Goal: Task Accomplishment & Management: Manage account settings

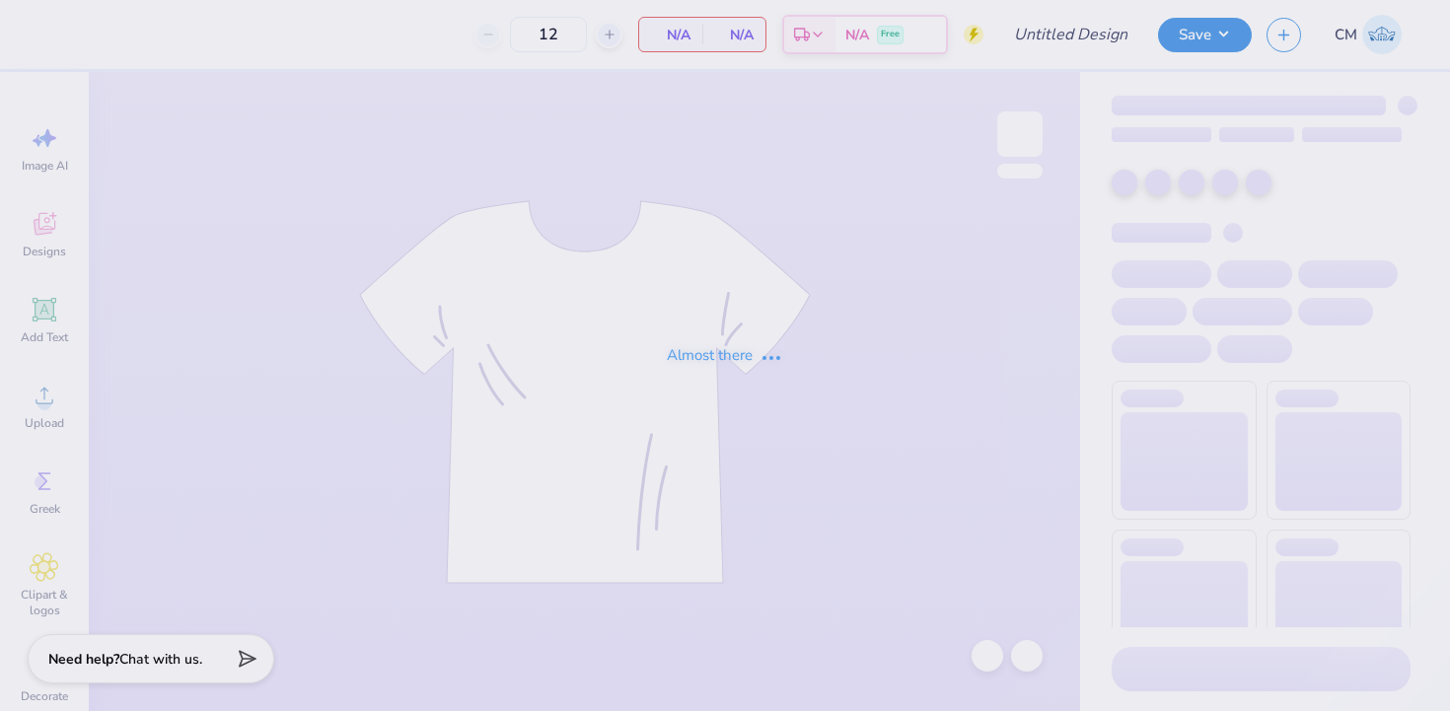
type input "BYX tx ou art team"
type input "24"
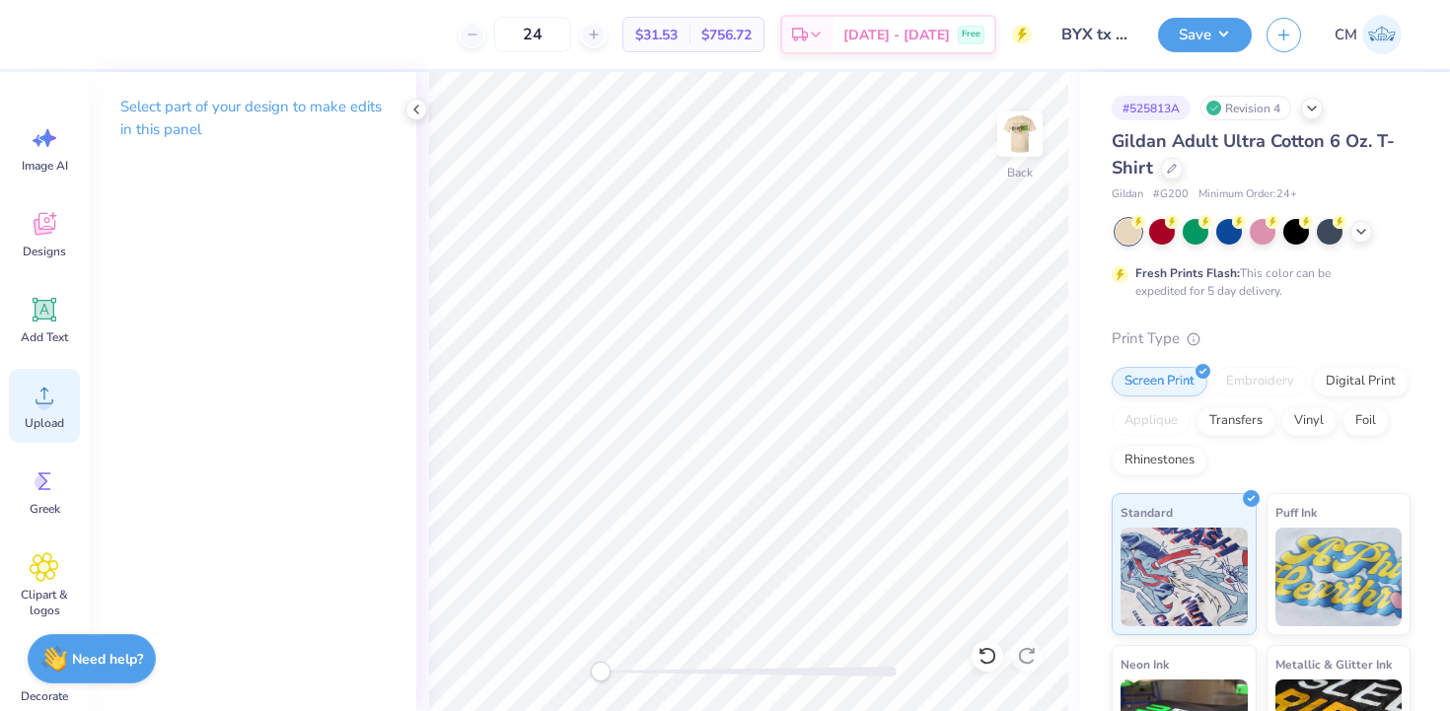
click at [39, 397] on circle at bounding box center [44, 403] width 14 height 14
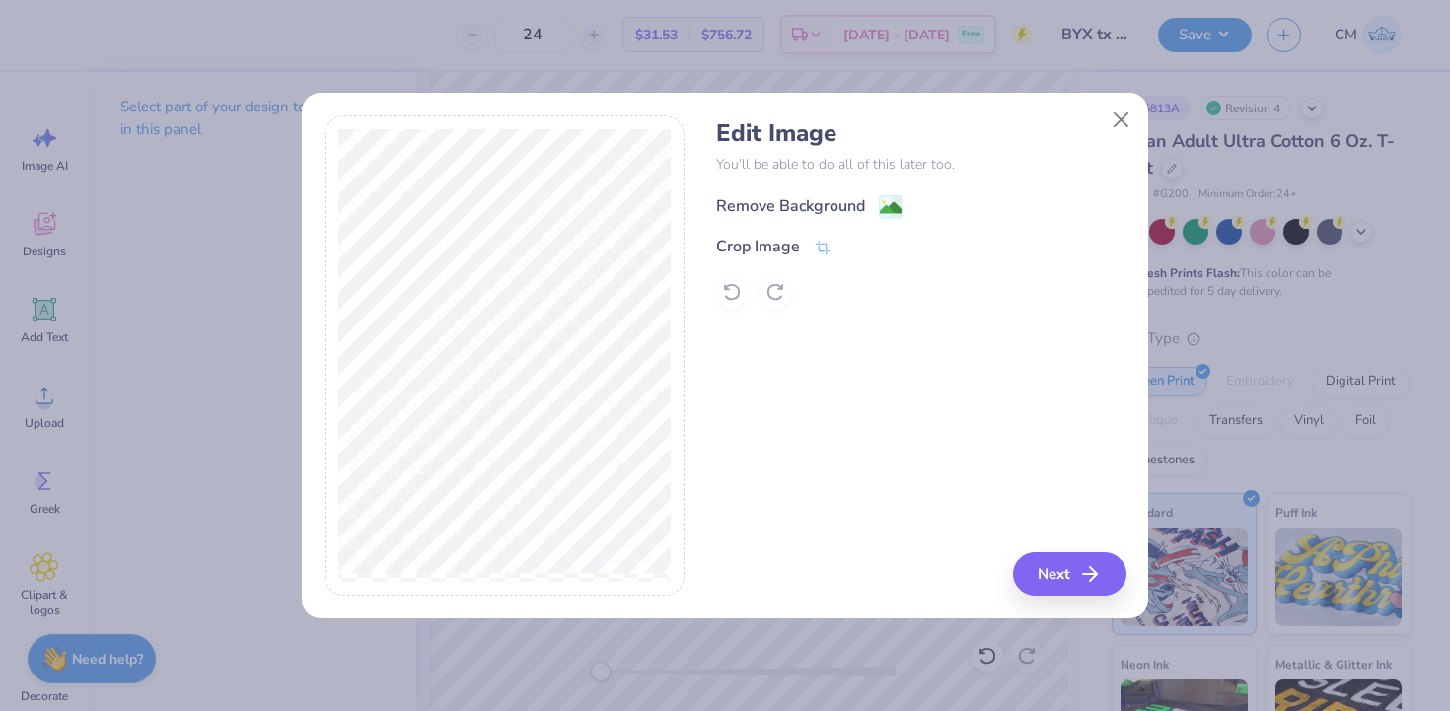
click at [880, 196] on rect at bounding box center [891, 206] width 23 height 23
click at [1091, 581] on icon "button" at bounding box center [1096, 574] width 24 height 24
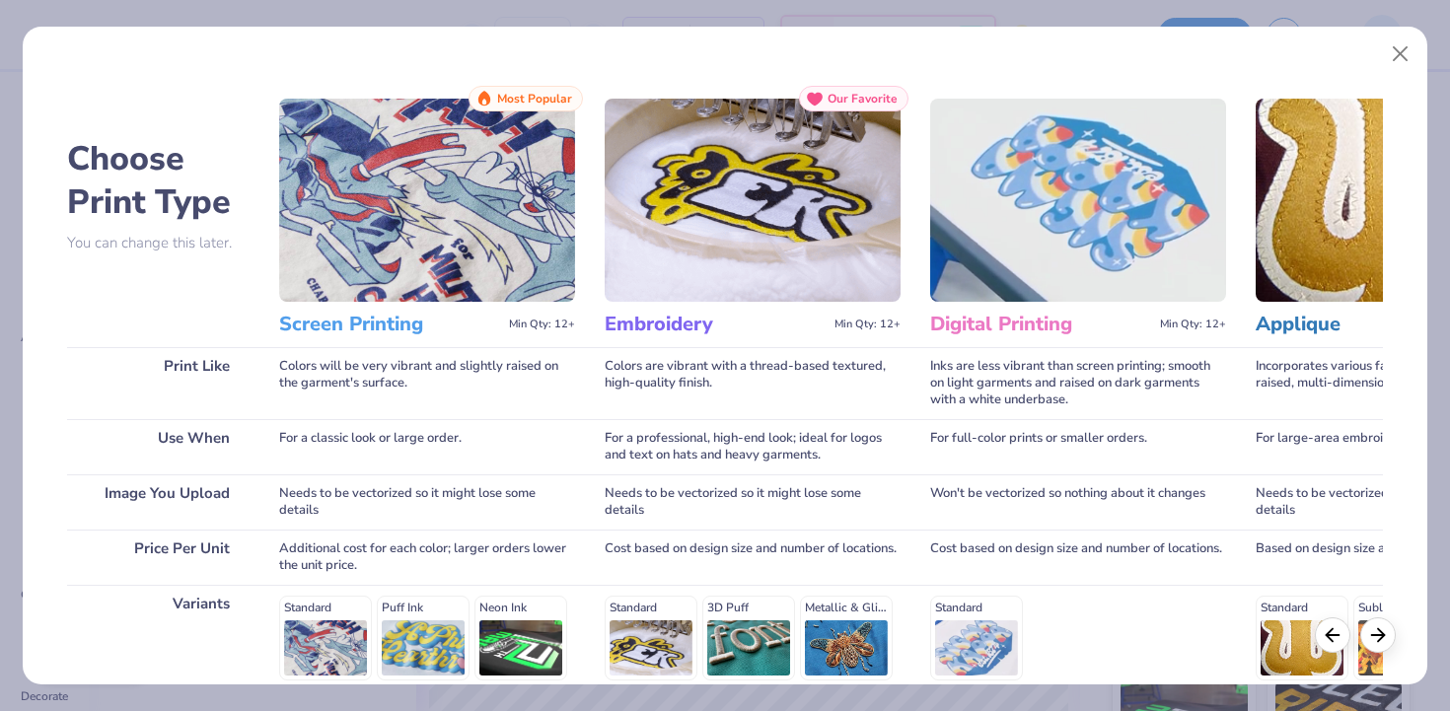
scroll to position [272, 0]
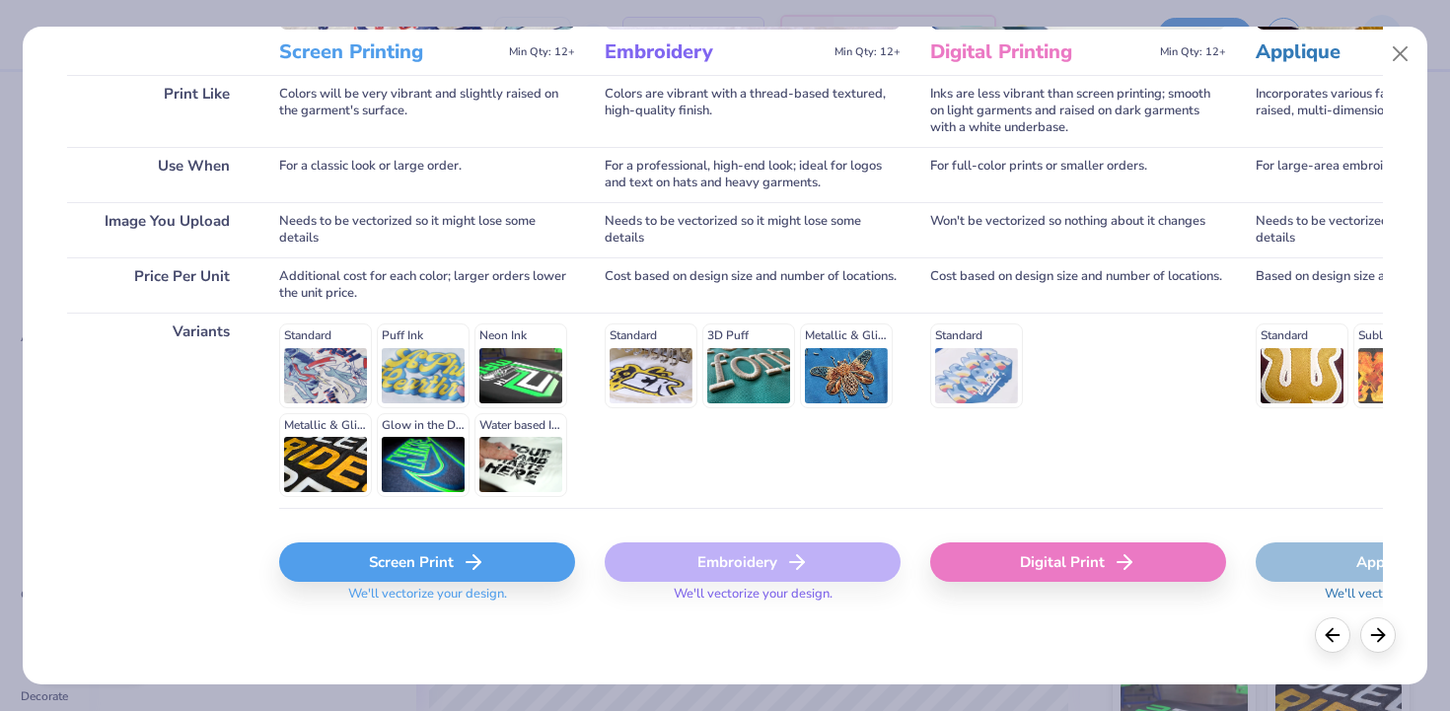
click at [519, 561] on div "Screen Print" at bounding box center [427, 561] width 296 height 39
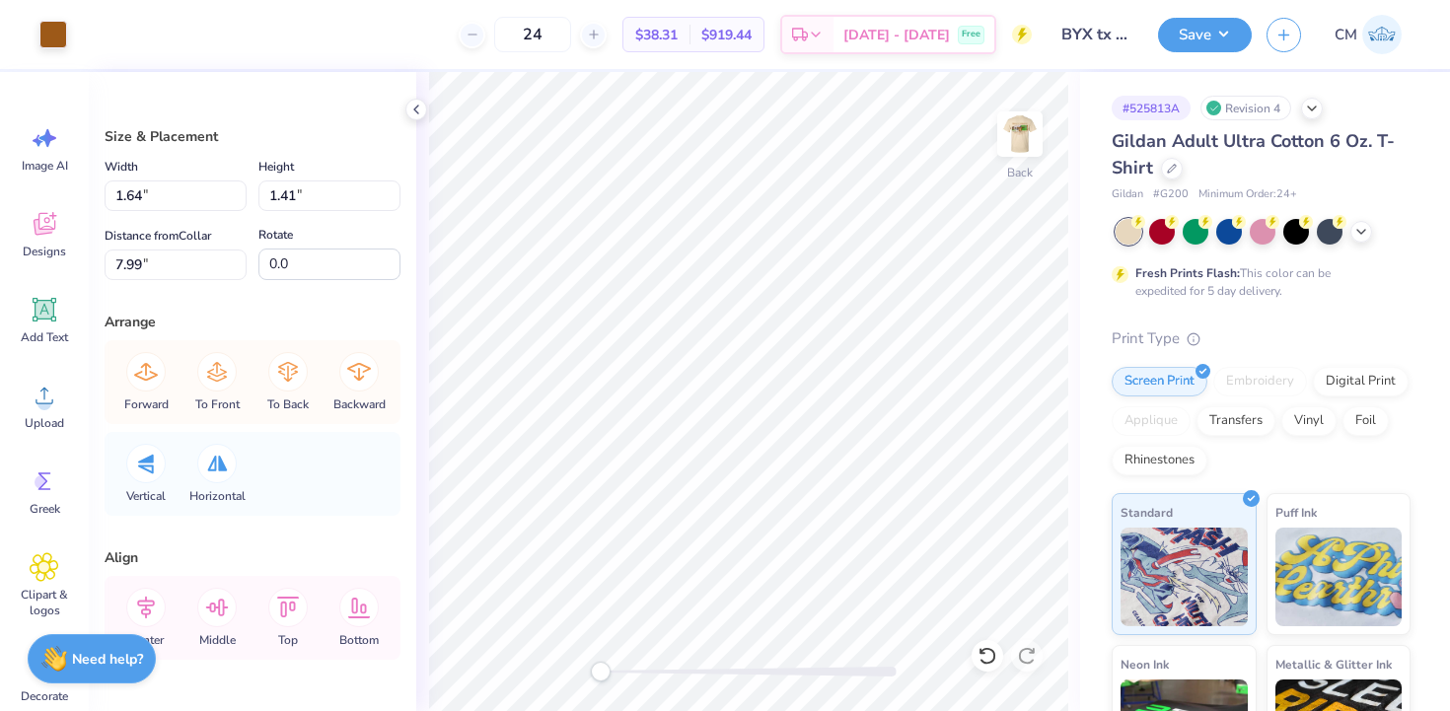
type input "1.92"
type input "1.84"
type input "7.57"
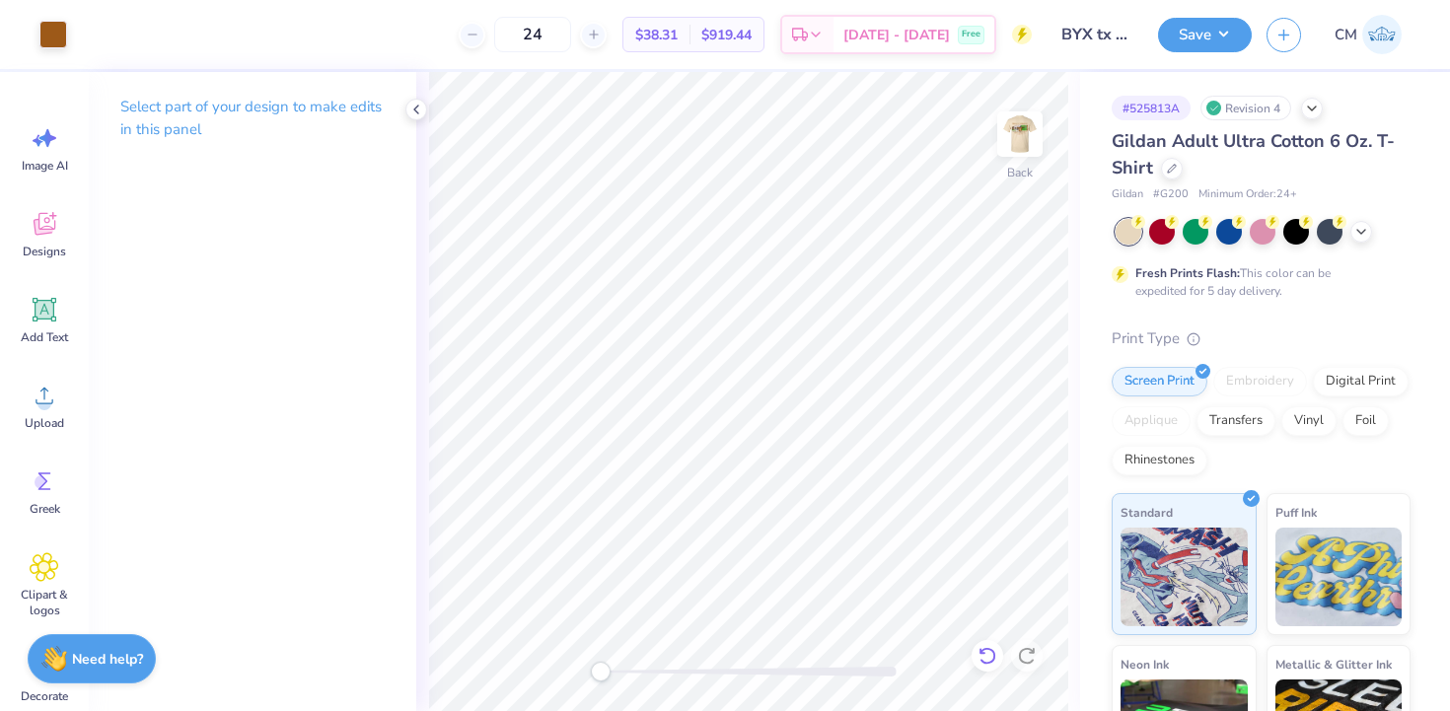
click at [995, 660] on div "Back" at bounding box center [748, 391] width 664 height 639
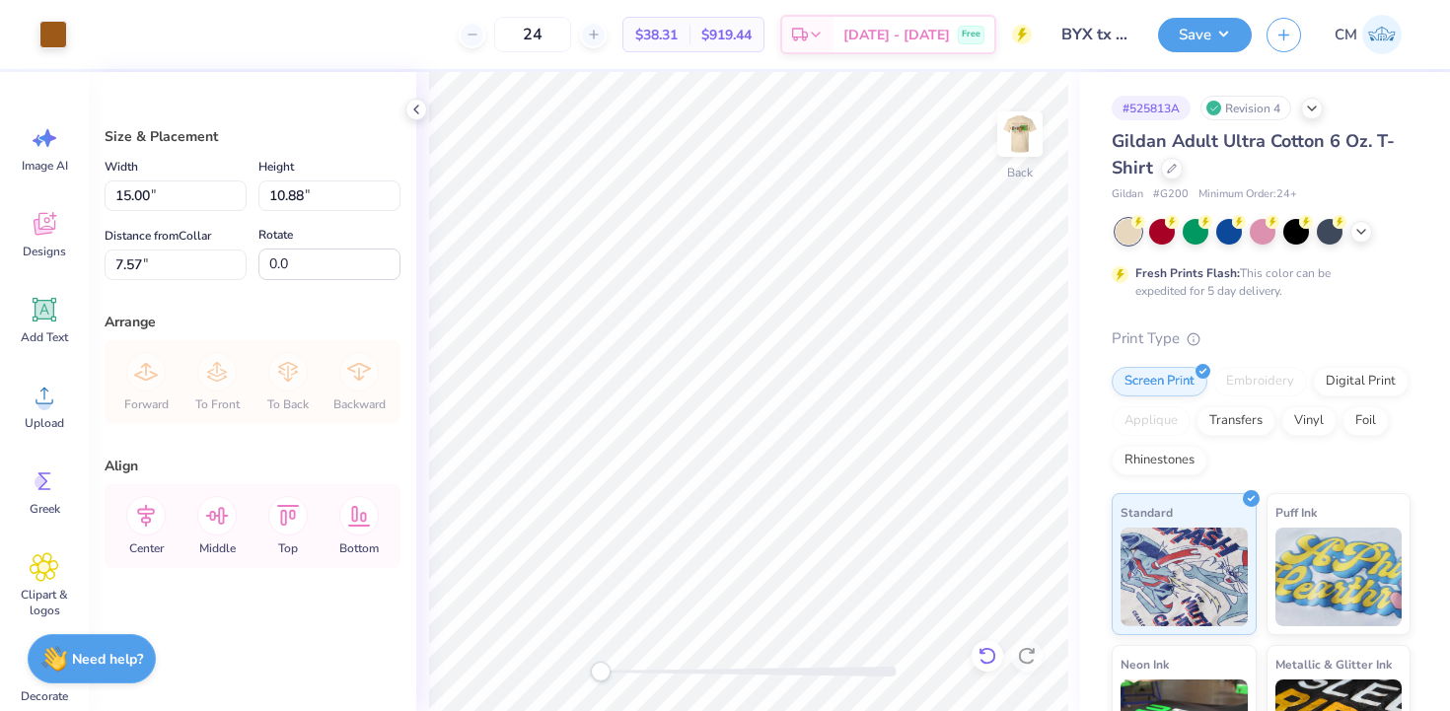
type input "3.77"
type input "2.73"
type input "3.73"
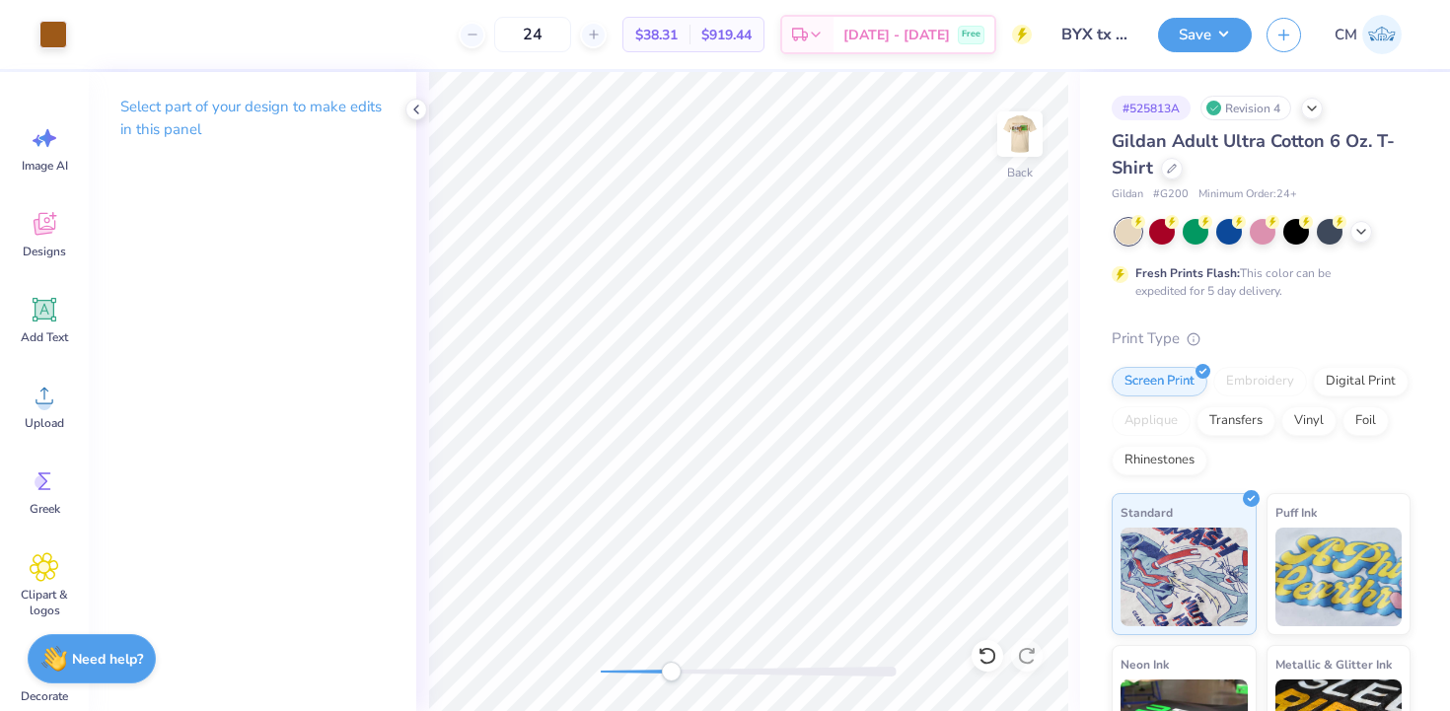
drag, startPoint x: 603, startPoint y: 673, endPoint x: 670, endPoint y: 676, distance: 67.1
click at [670, 676] on div "Accessibility label" at bounding box center [671, 672] width 20 height 20
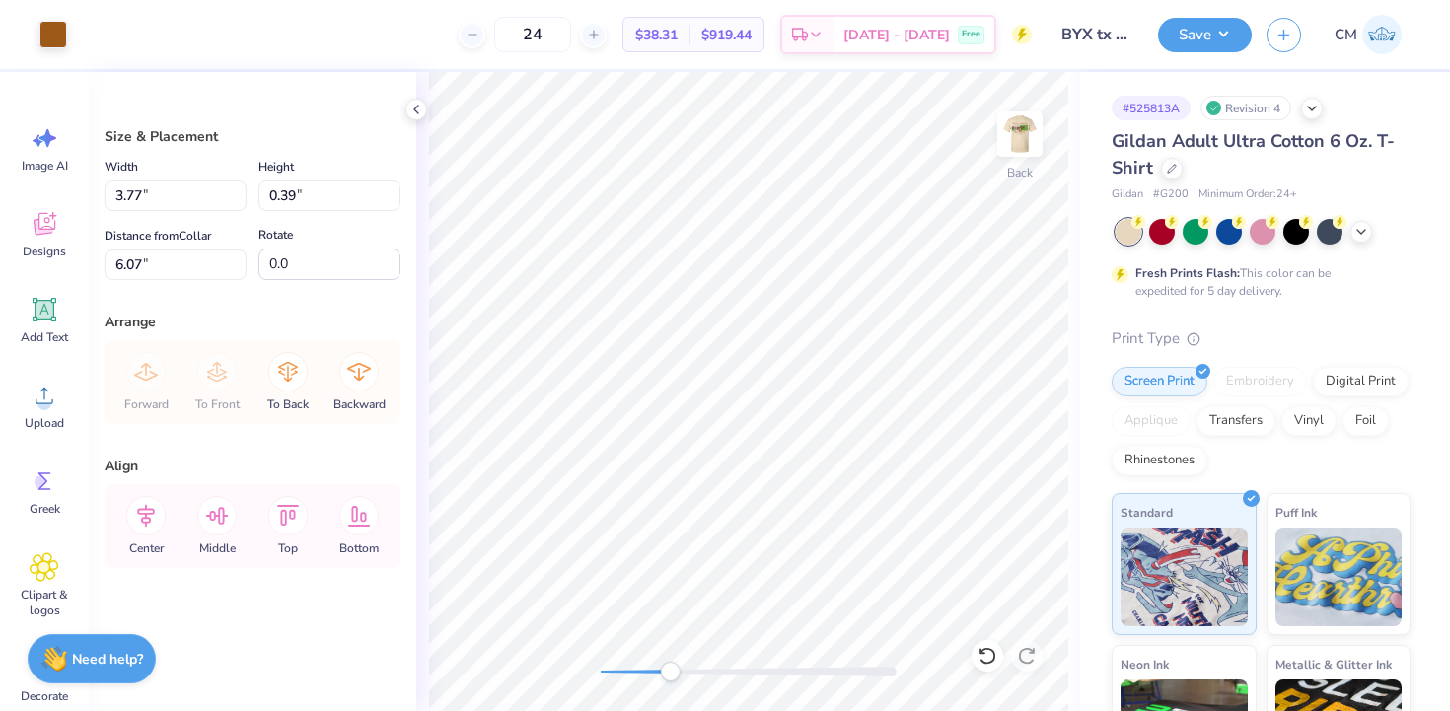
type input "2.97"
type input "0.31"
type input "6.08"
type input "7.18"
type input "5.62"
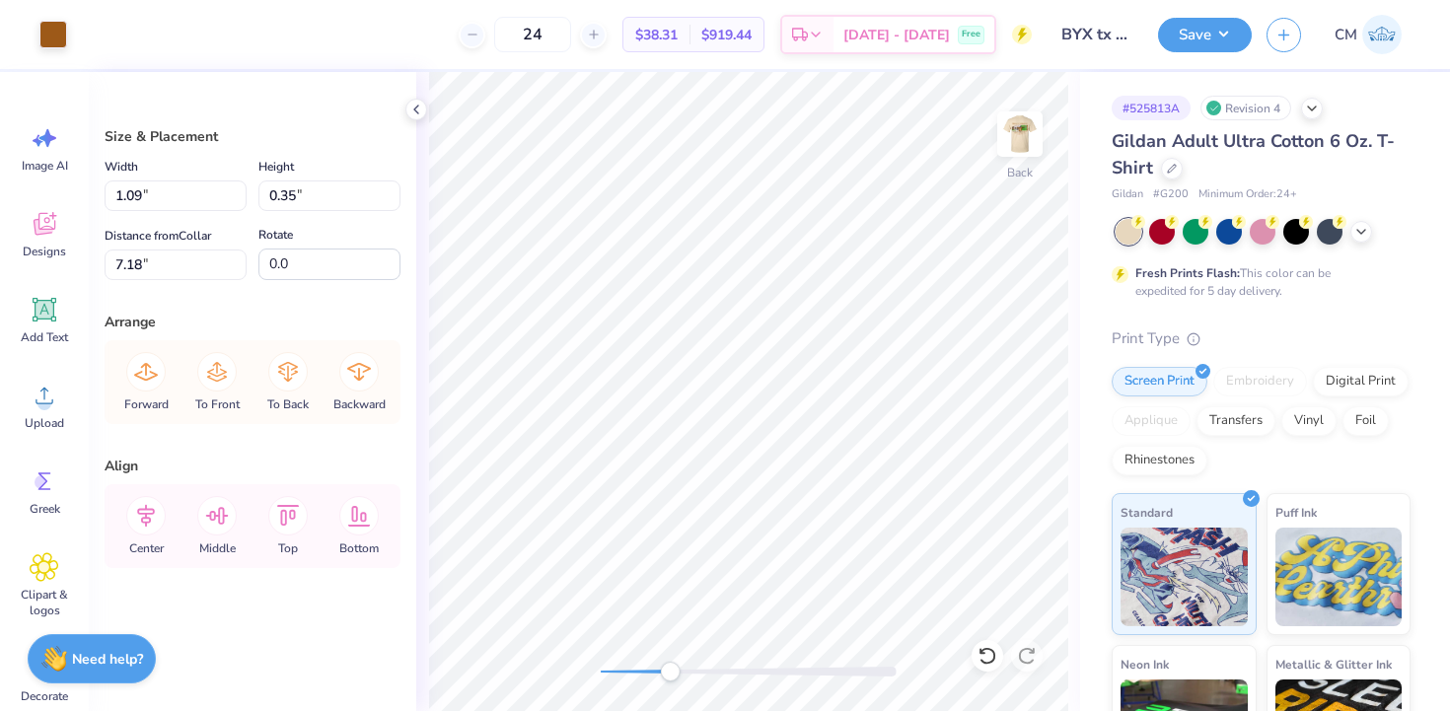
type input "6.20"
type input "1.40"
type input "0.45"
type input "6.14"
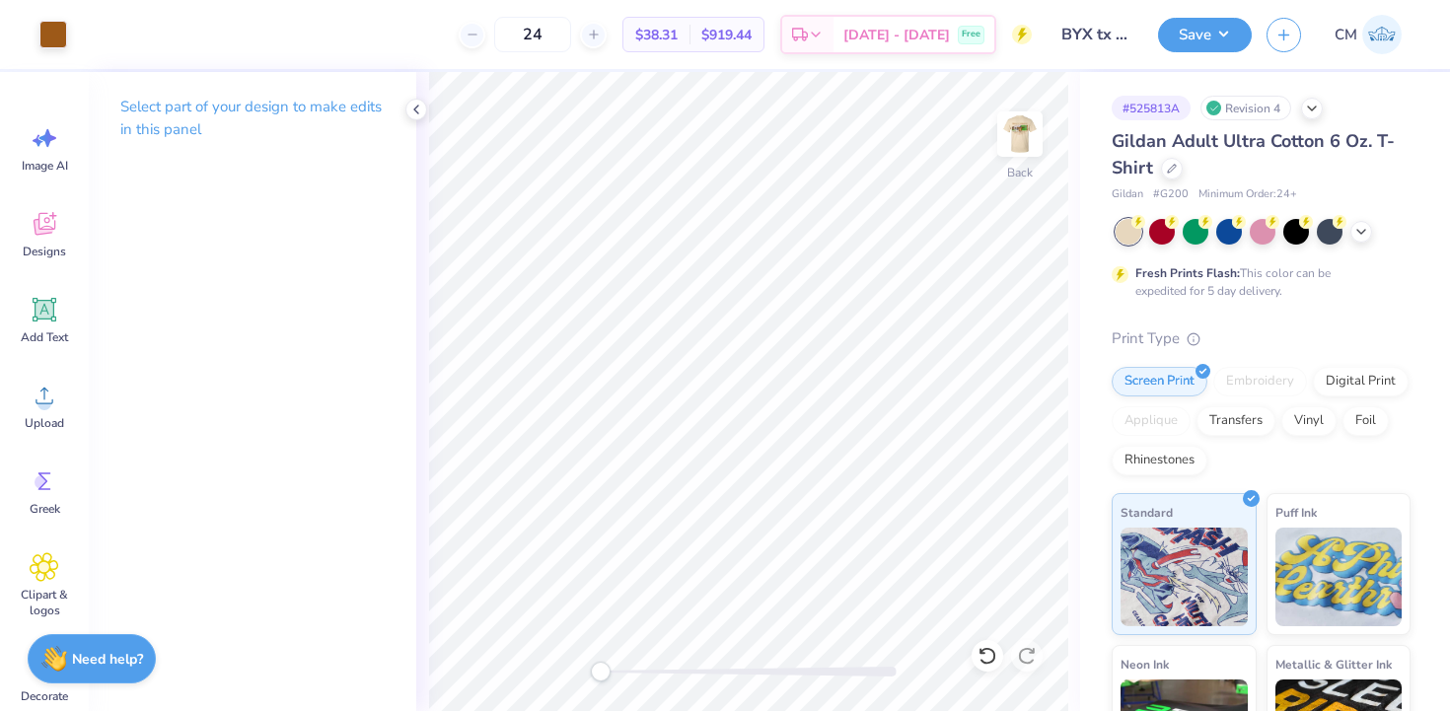
click at [584, 671] on div "Back" at bounding box center [748, 391] width 664 height 639
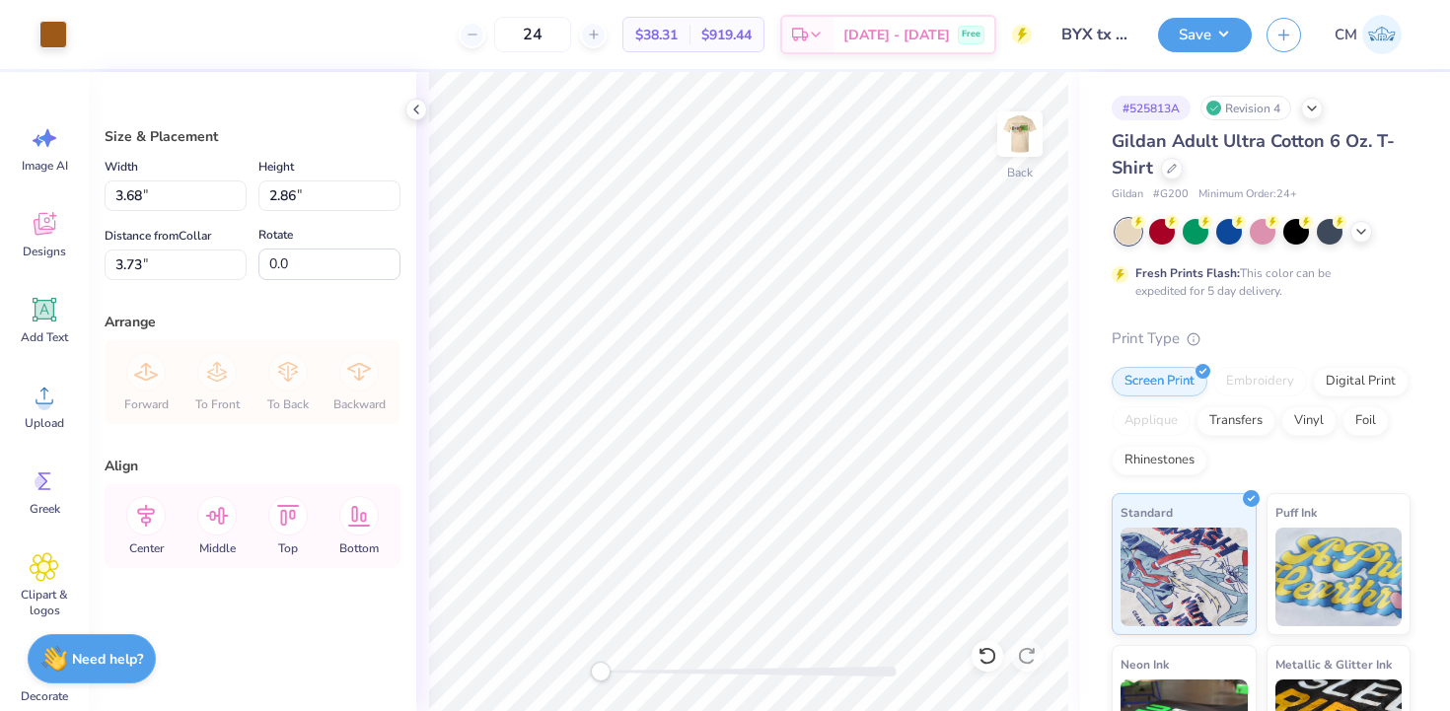
type input "3.00"
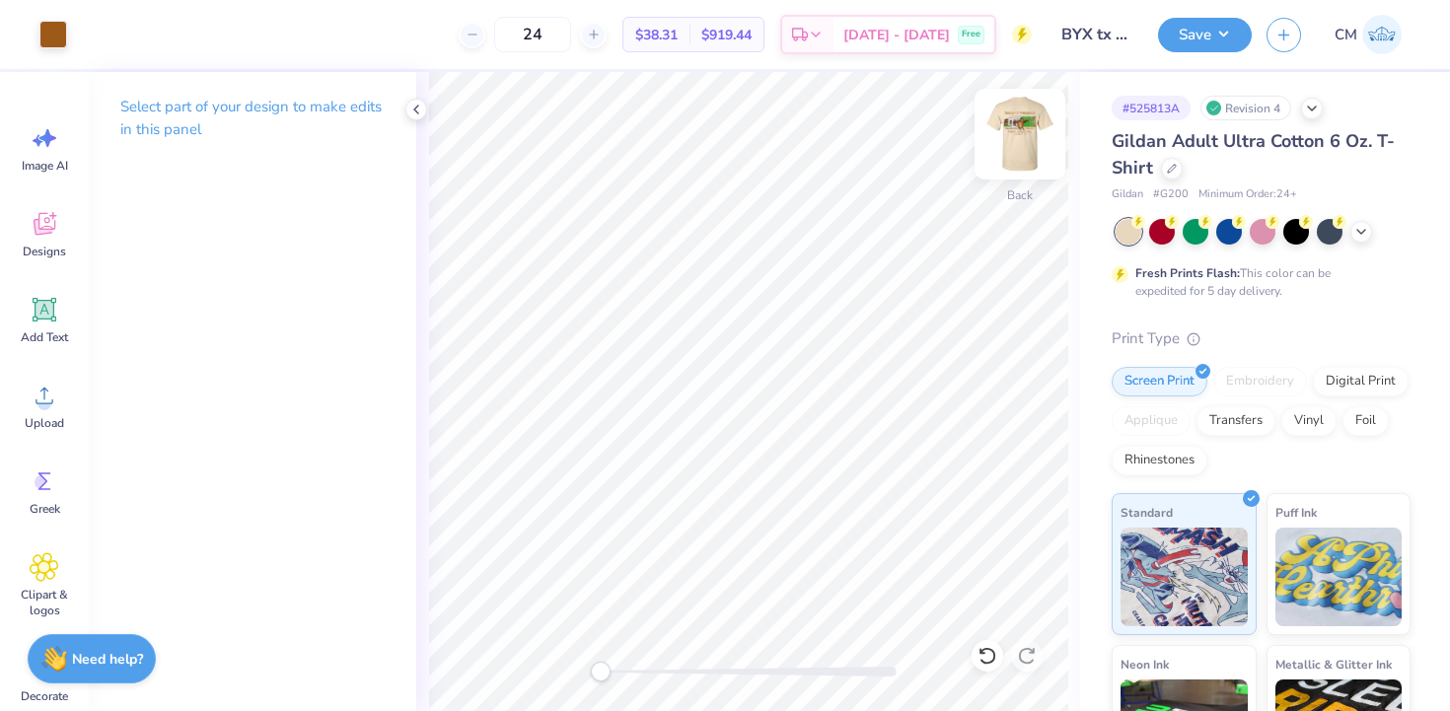
click at [1038, 131] on img at bounding box center [1019, 134] width 79 height 79
click at [58, 31] on div at bounding box center [53, 33] width 28 height 28
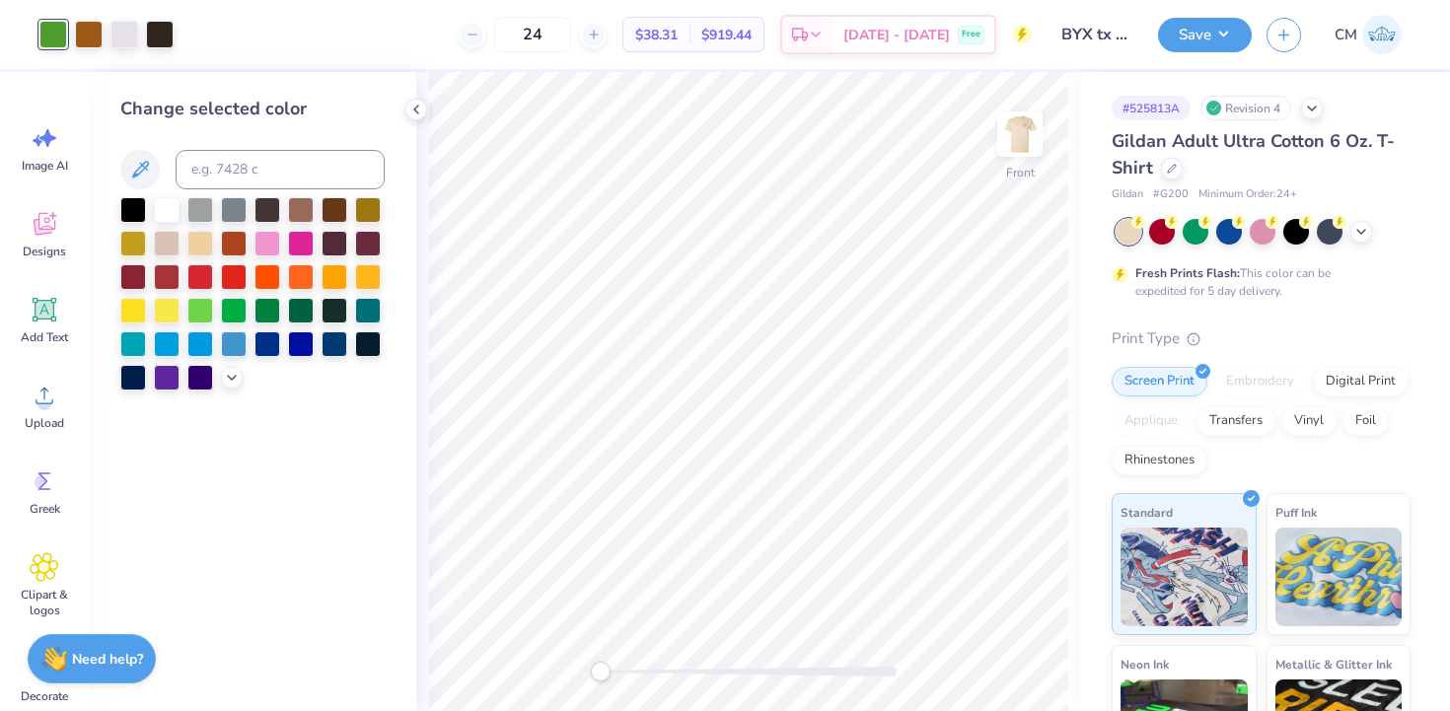
drag, startPoint x: 51, startPoint y: 38, endPoint x: 41, endPoint y: 53, distance: 17.8
click at [42, 53] on div "Art colors" at bounding box center [87, 34] width 174 height 69
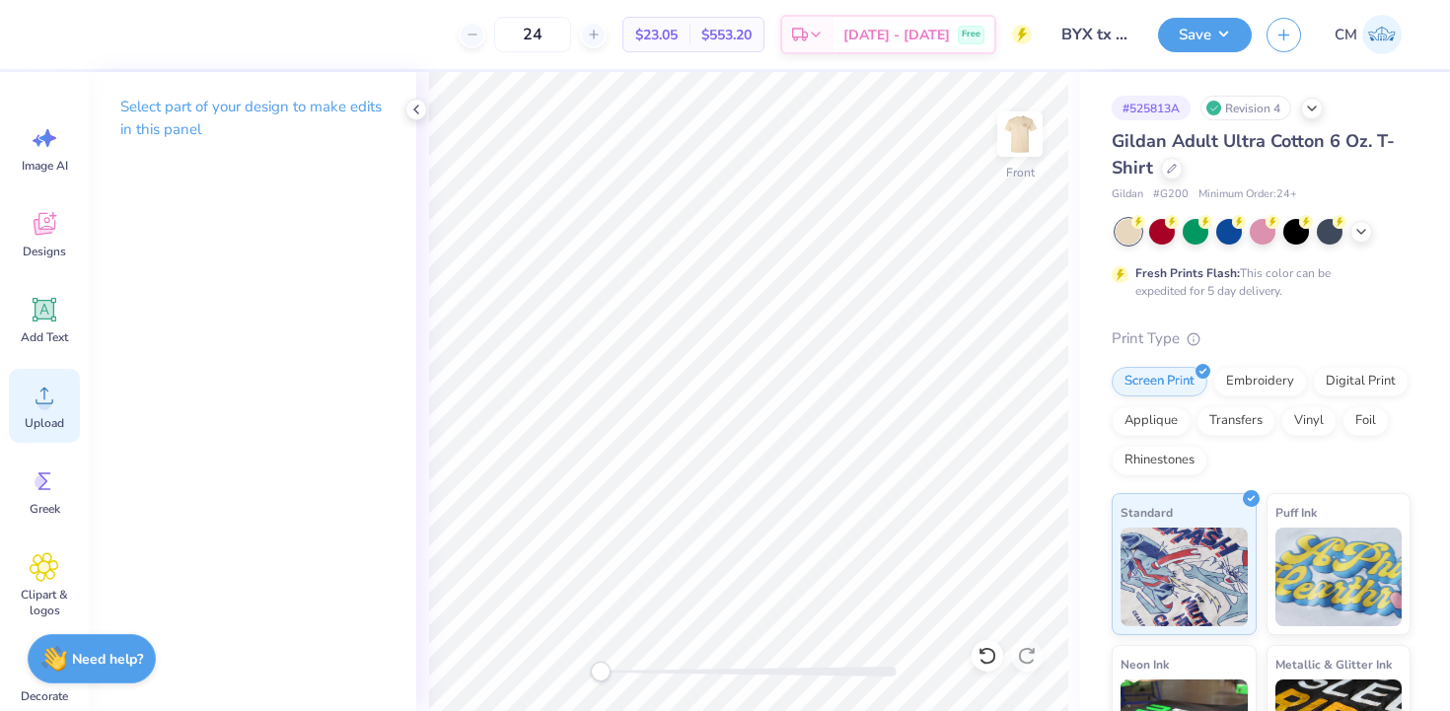
click at [42, 382] on icon at bounding box center [45, 396] width 30 height 30
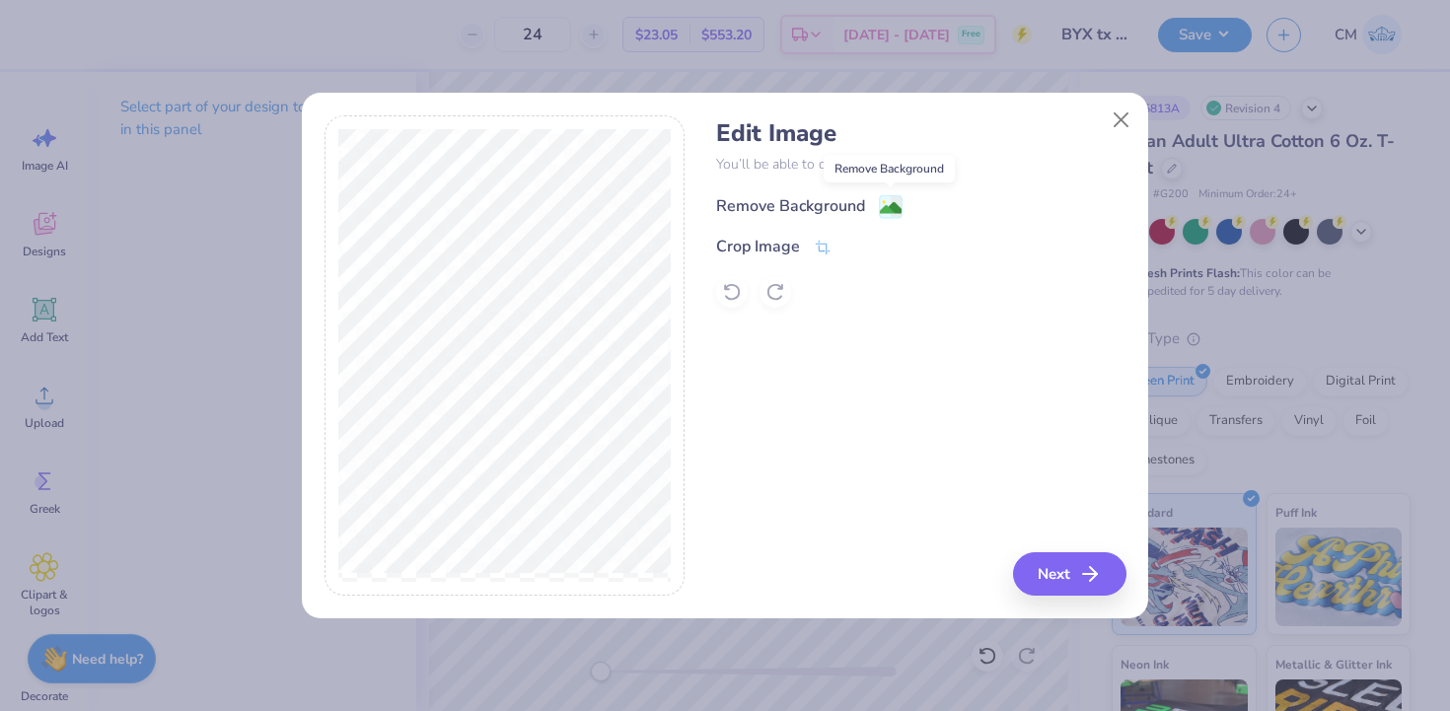
click at [881, 196] on rect at bounding box center [891, 206] width 23 height 23
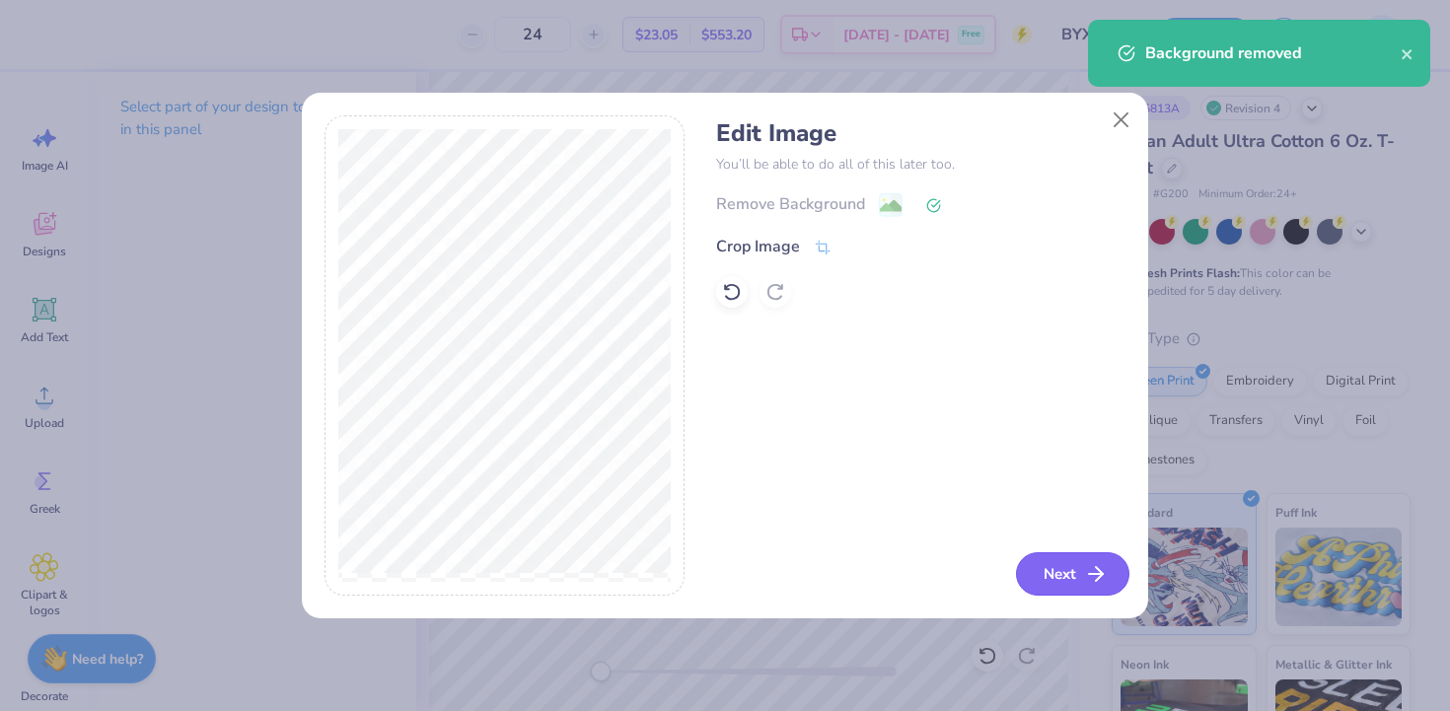
click at [1049, 569] on button "Next" at bounding box center [1072, 573] width 113 height 43
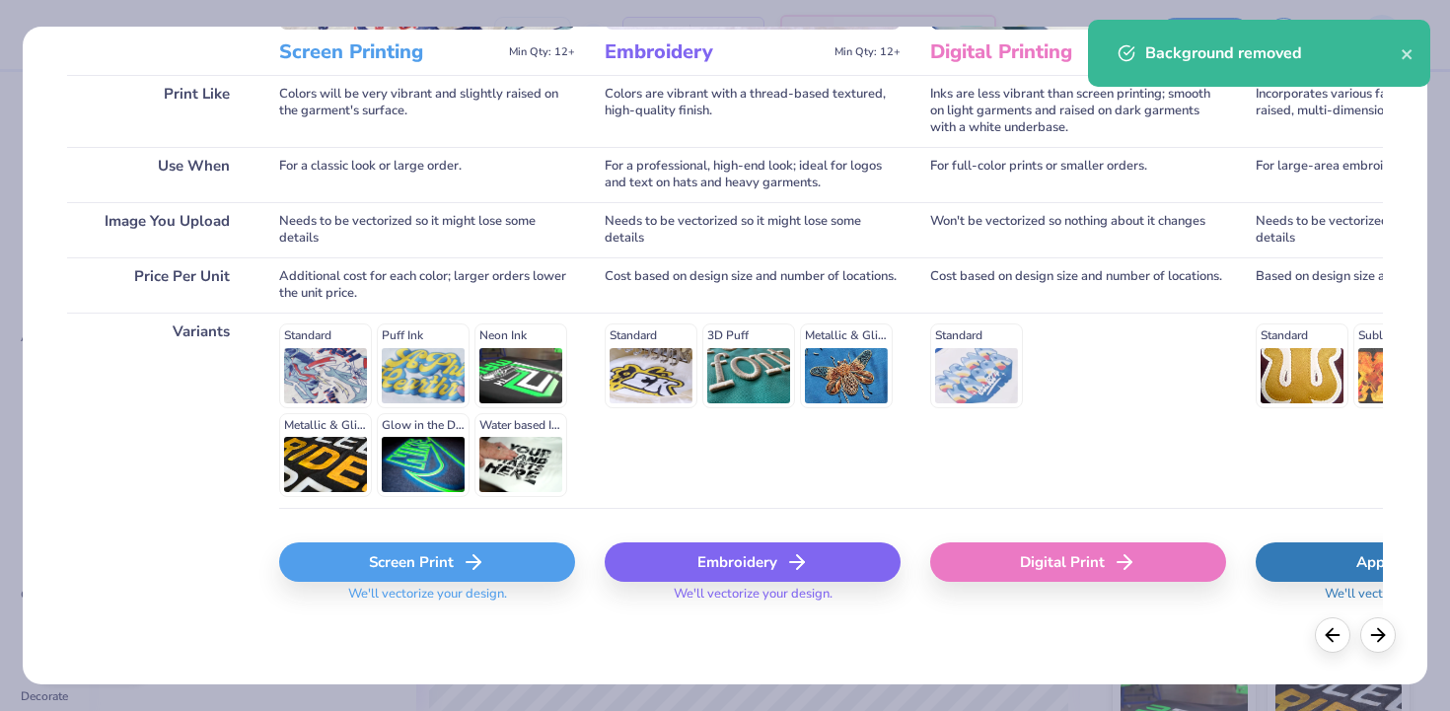
click at [368, 566] on div "Screen Print" at bounding box center [427, 561] width 296 height 39
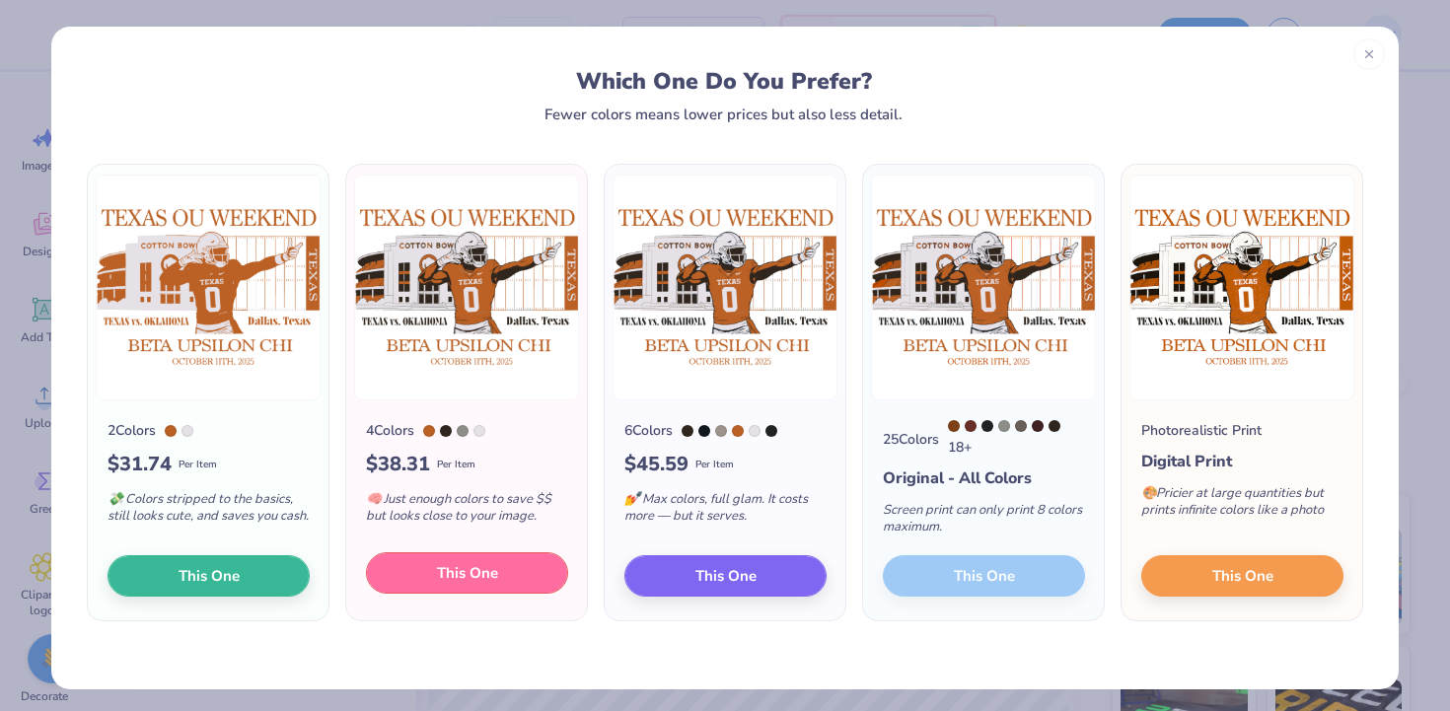
click at [450, 576] on span "This One" at bounding box center [467, 573] width 61 height 23
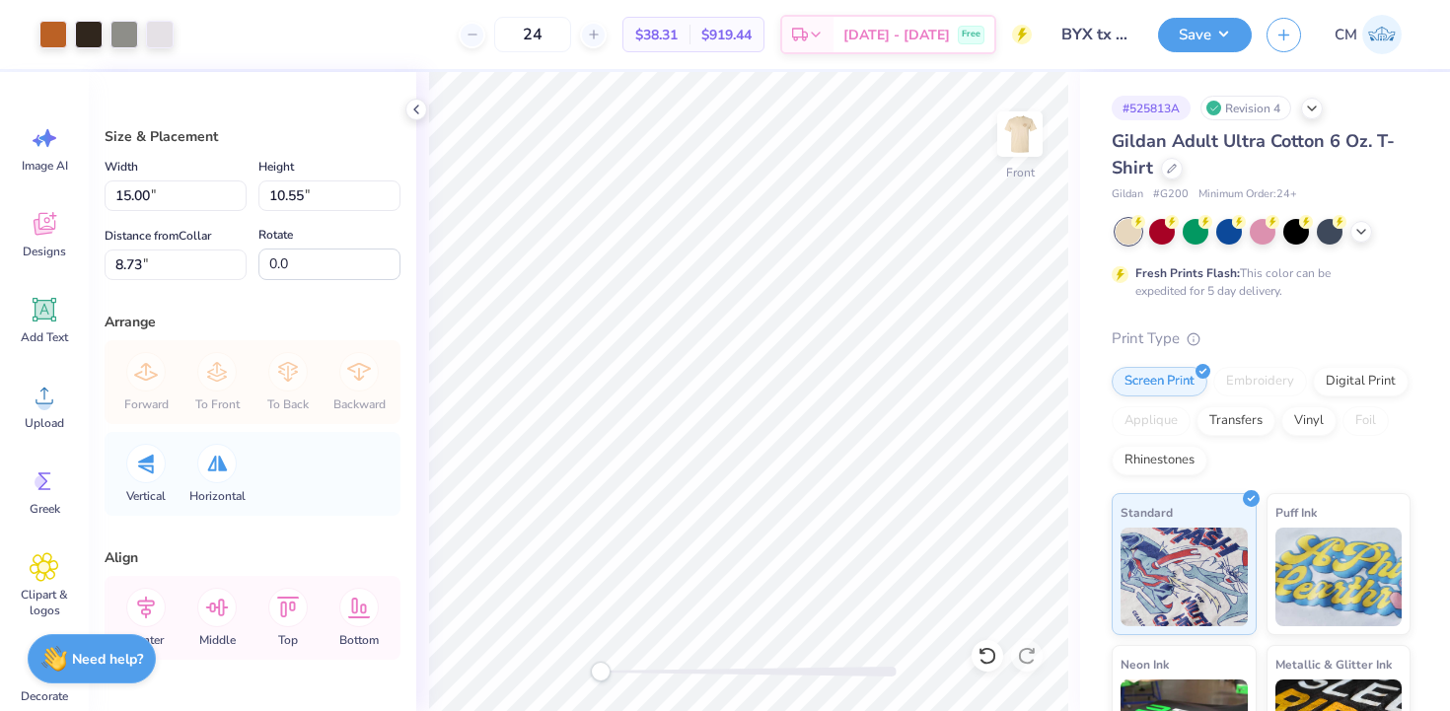
type input "10.36"
type input "7.28"
type input "11.99"
type input "11.84"
type input "8.32"
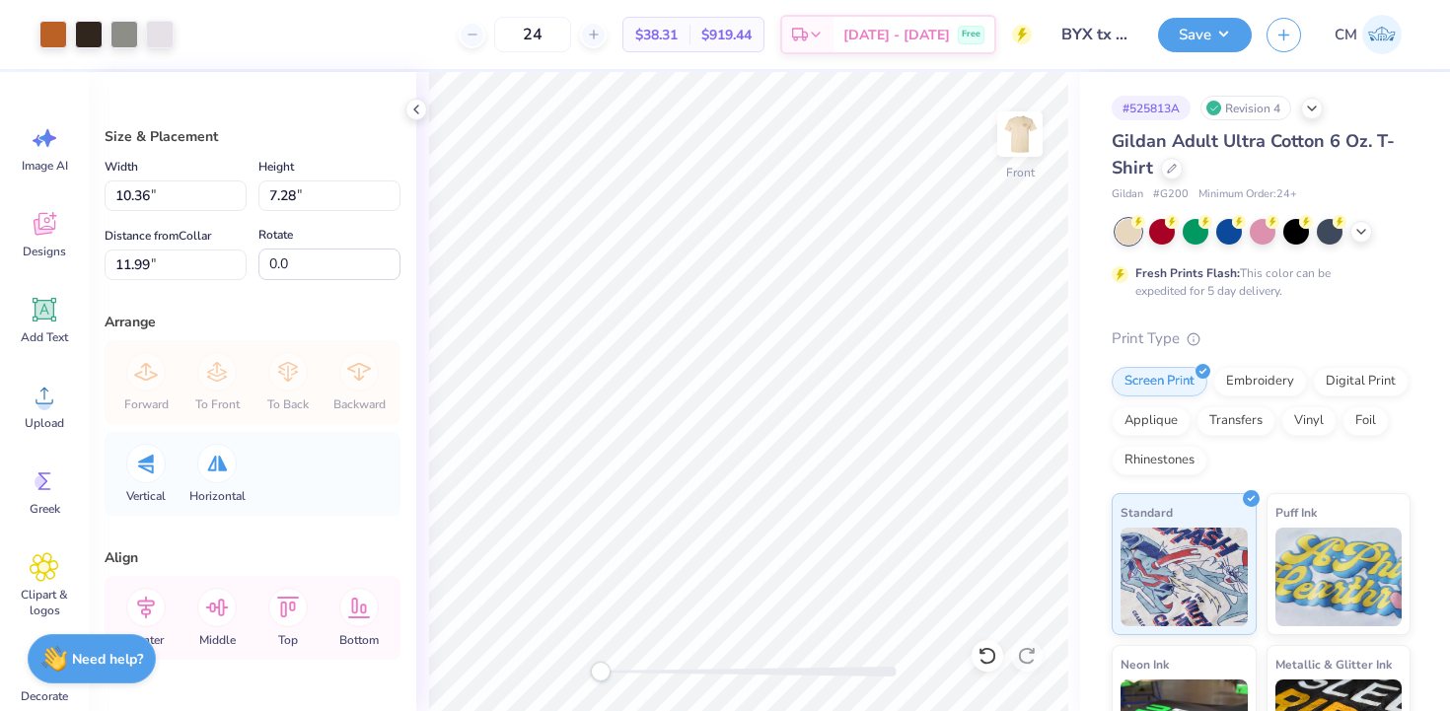
type input "8.09"
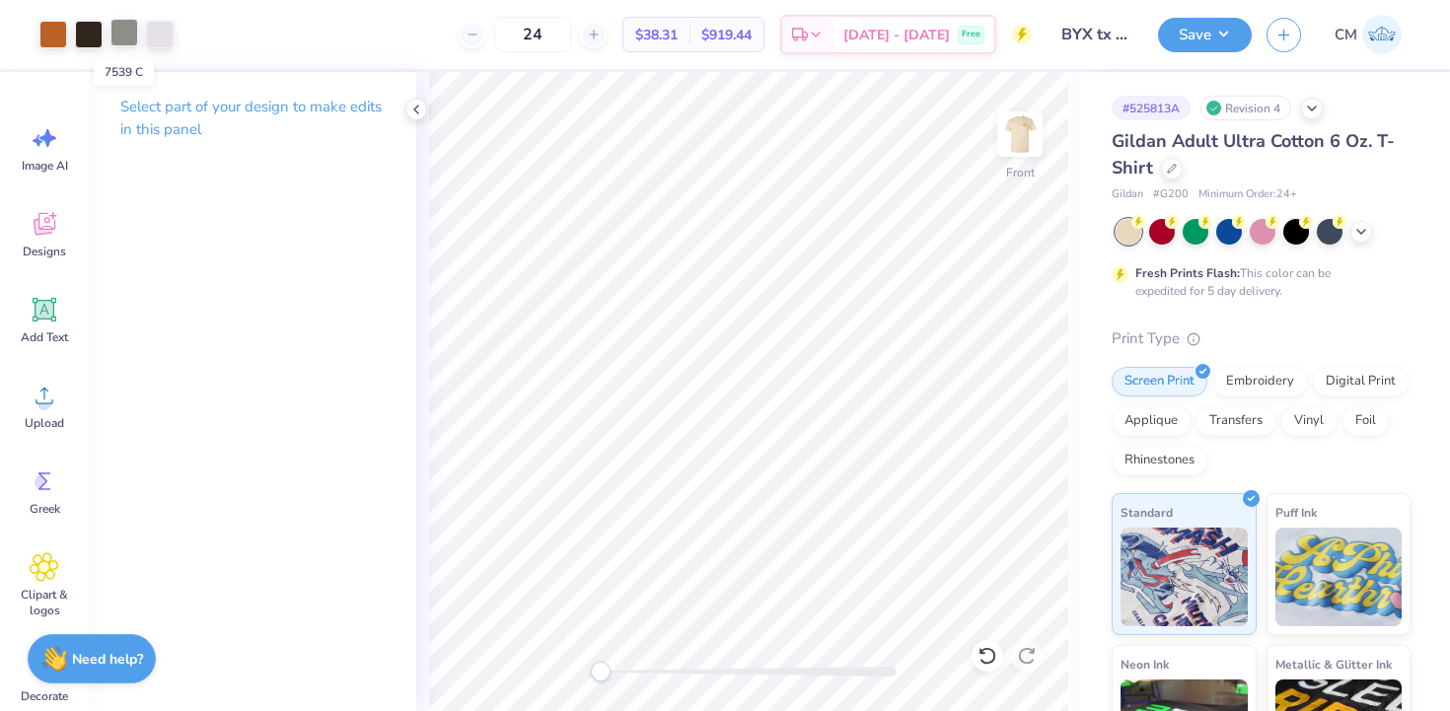
click at [122, 32] on div at bounding box center [124, 33] width 28 height 28
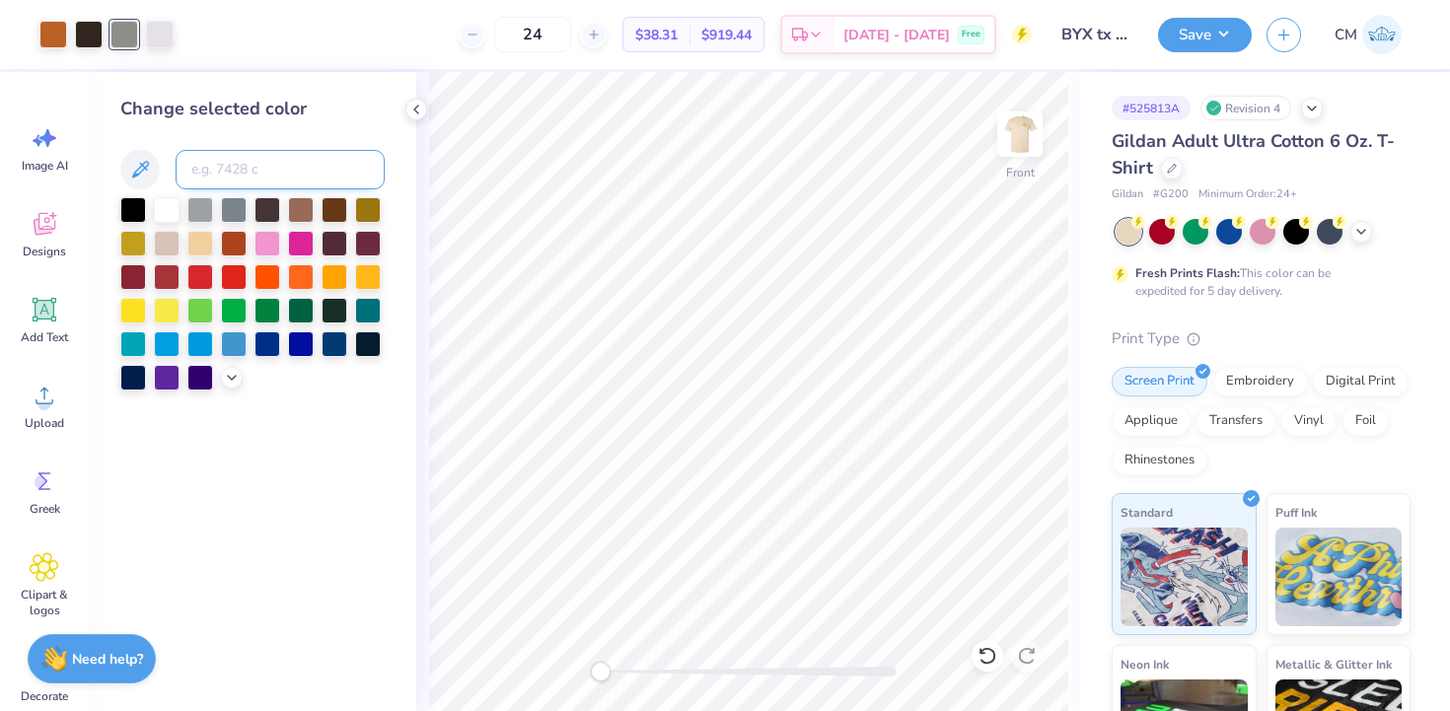
click at [199, 166] on input at bounding box center [280, 169] width 209 height 39
type input "663"
click at [1033, 162] on img at bounding box center [1019, 134] width 79 height 79
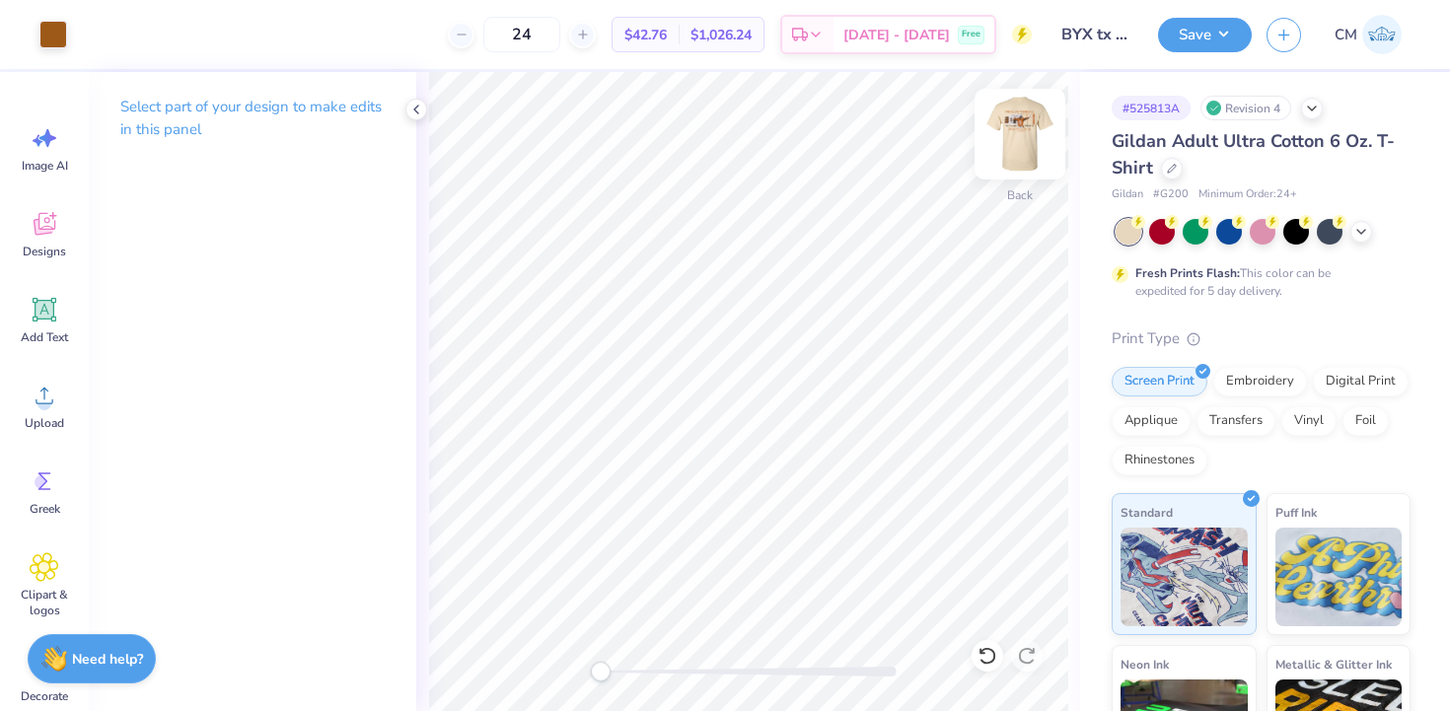
click at [1023, 145] on img at bounding box center [1019, 134] width 79 height 79
click at [678, 31] on span "$38.31" at bounding box center [656, 35] width 42 height 21
click at [411, 108] on icon at bounding box center [416, 110] width 16 height 16
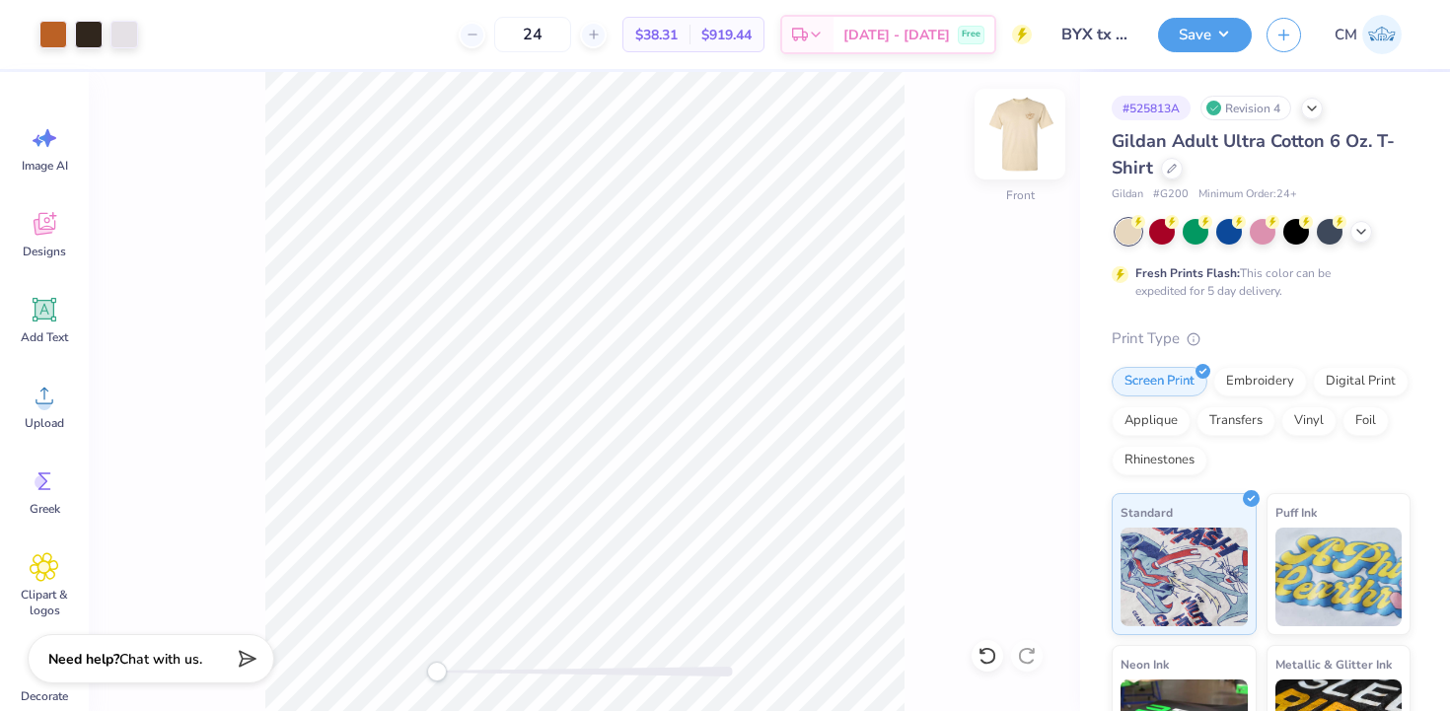
click at [1016, 148] on img at bounding box center [1019, 134] width 79 height 79
click at [1026, 122] on img at bounding box center [1019, 134] width 79 height 79
click at [1167, 169] on icon at bounding box center [1172, 167] width 10 height 10
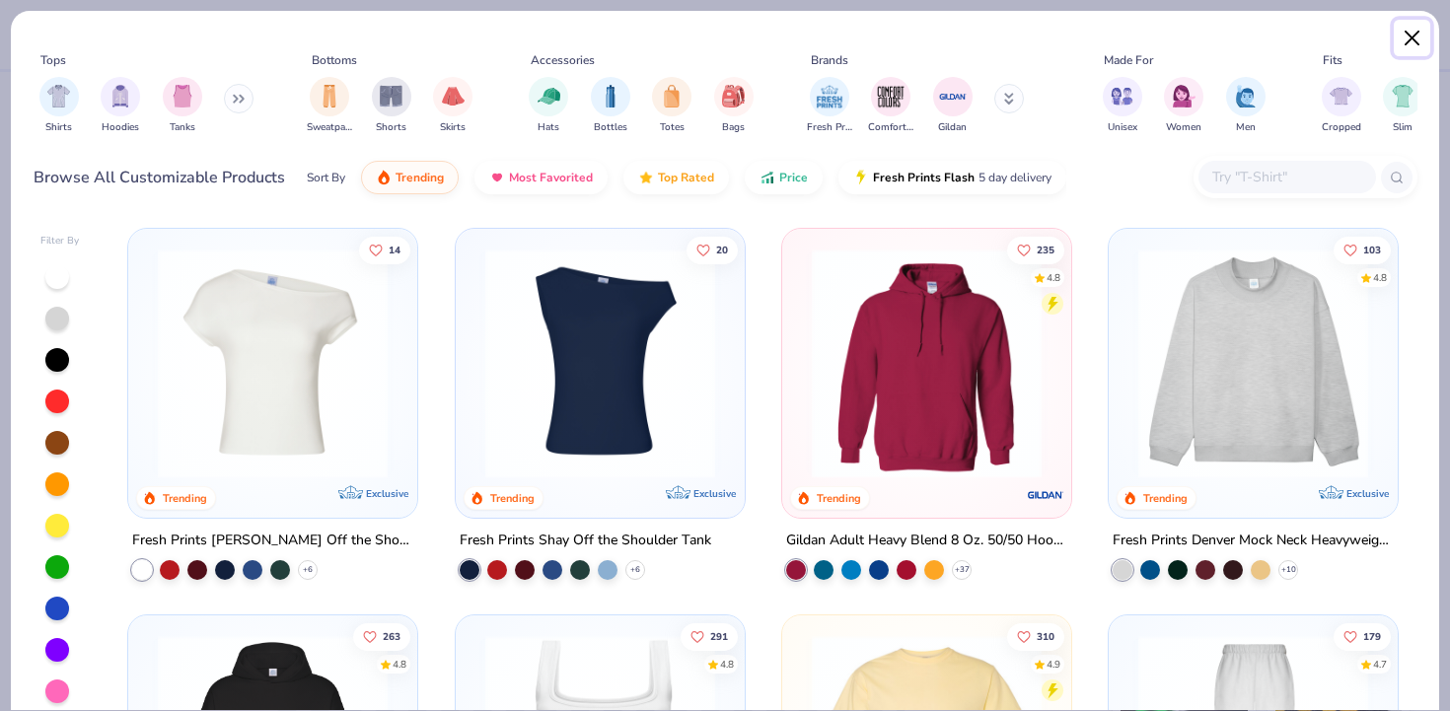
click at [1414, 40] on button "Close" at bounding box center [1412, 38] width 37 height 37
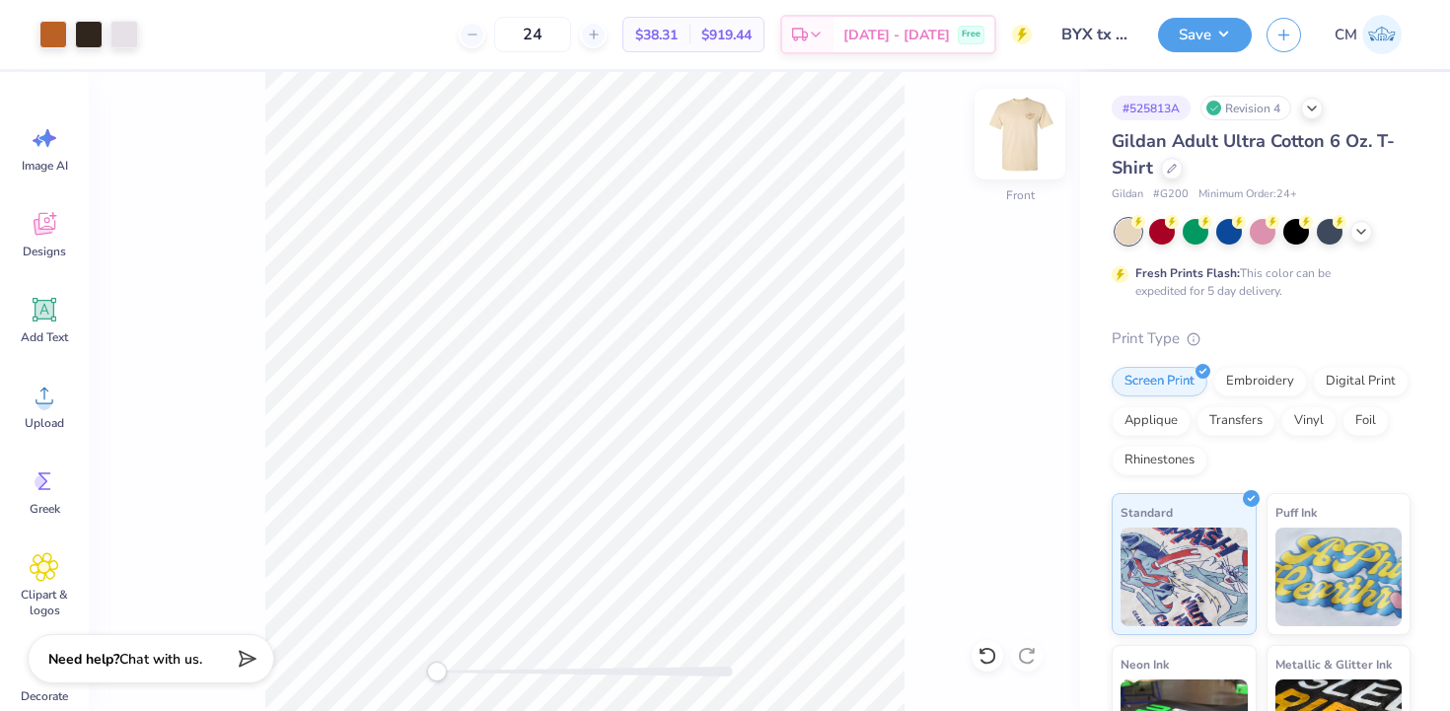
click at [1017, 150] on img at bounding box center [1019, 134] width 79 height 79
click at [1006, 143] on img at bounding box center [1019, 134] width 79 height 79
click at [1217, 27] on button "Save" at bounding box center [1205, 32] width 94 height 35
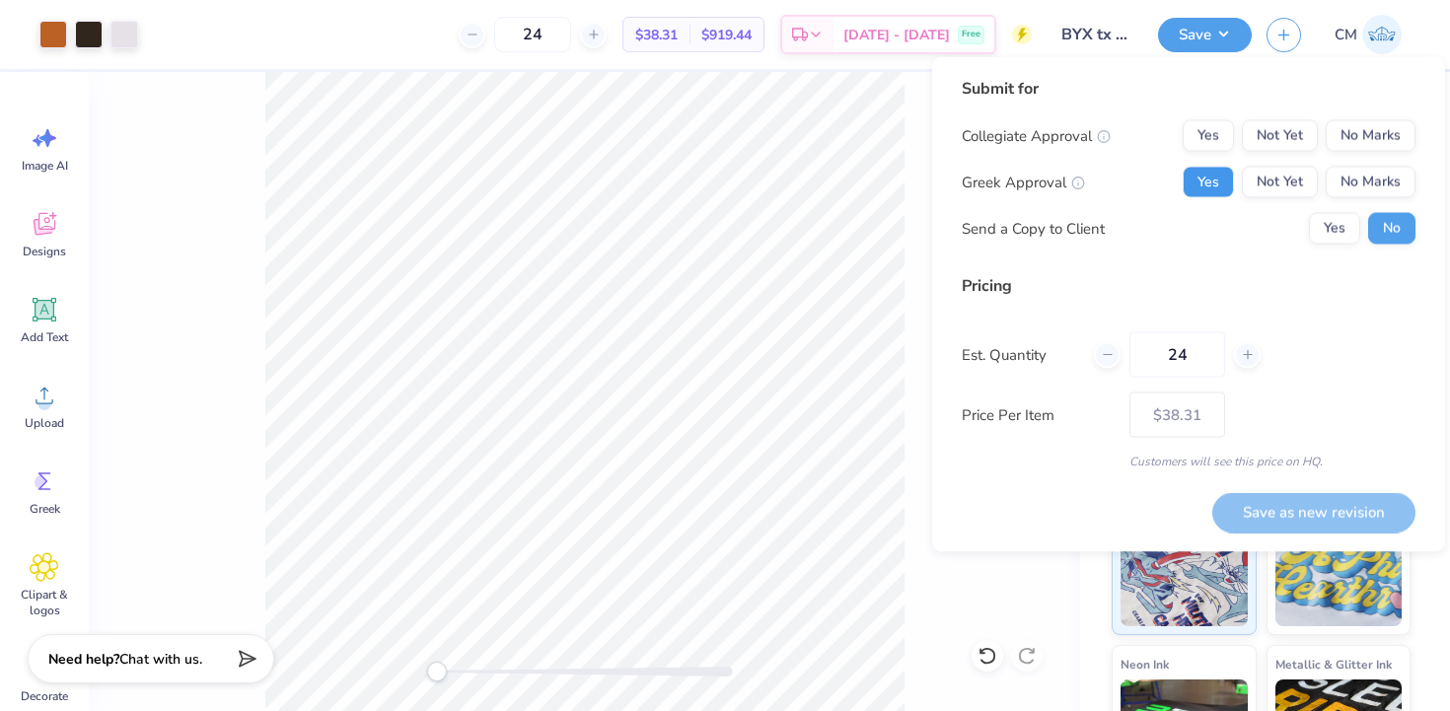
click at [1201, 185] on button "Yes" at bounding box center [1208, 183] width 51 height 32
click at [1328, 224] on button "Yes" at bounding box center [1334, 229] width 51 height 32
click at [1362, 117] on div "Submit for Collegiate Approval Yes Not Yet No Marks Greek Approval Yes Not Yet …" at bounding box center [1189, 168] width 454 height 182
click at [1363, 141] on button "No Marks" at bounding box center [1371, 136] width 90 height 32
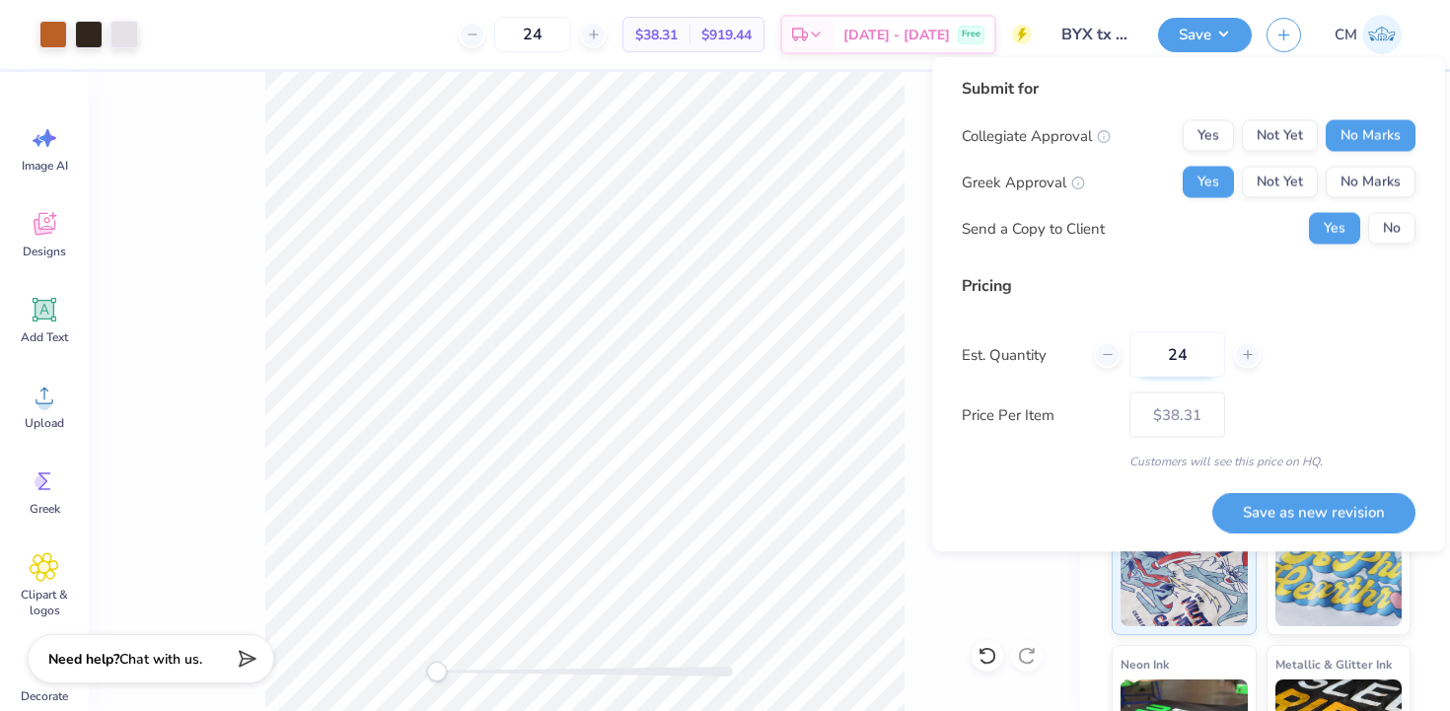
click at [1197, 355] on input "24" at bounding box center [1177, 354] width 96 height 45
type input "2"
type input "36"
type input "$32.54"
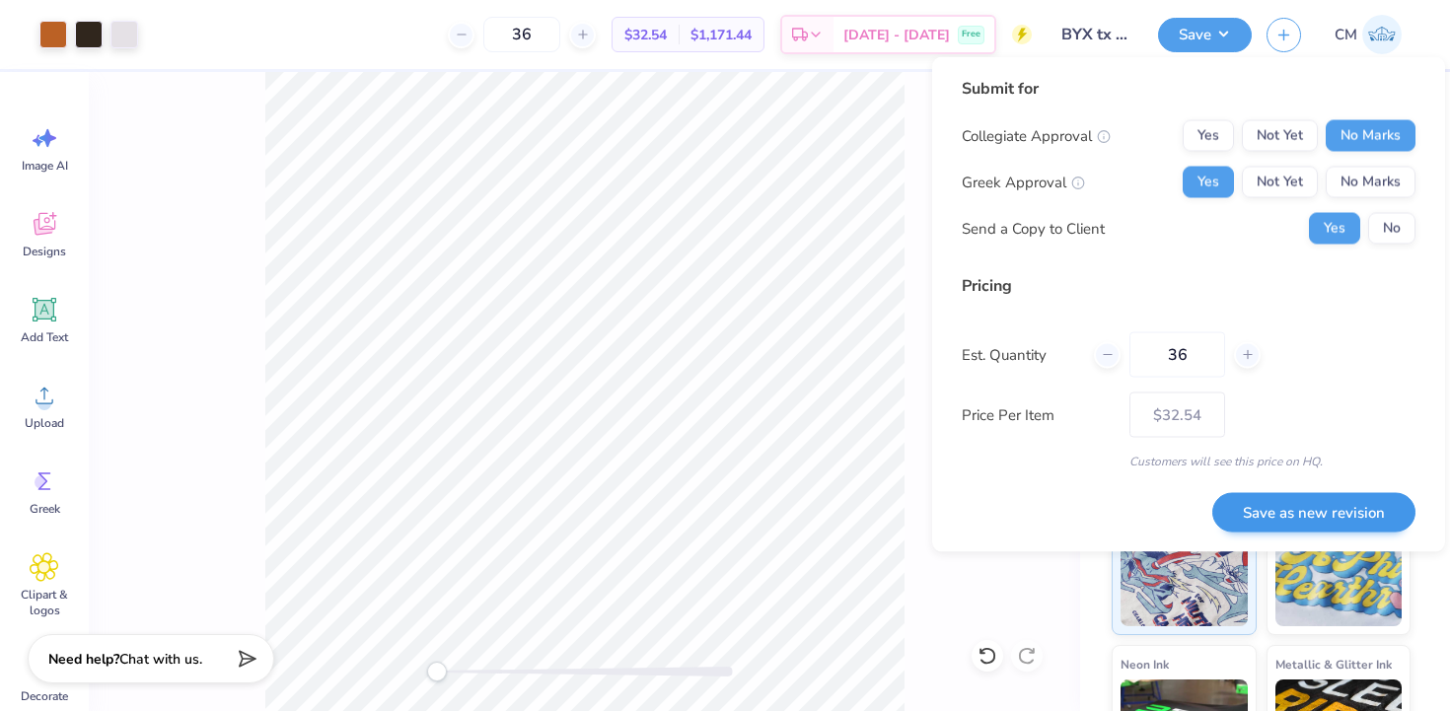
type input "36"
click at [1265, 508] on button "Save as new revision" at bounding box center [1313, 512] width 203 height 40
type input "$25.71"
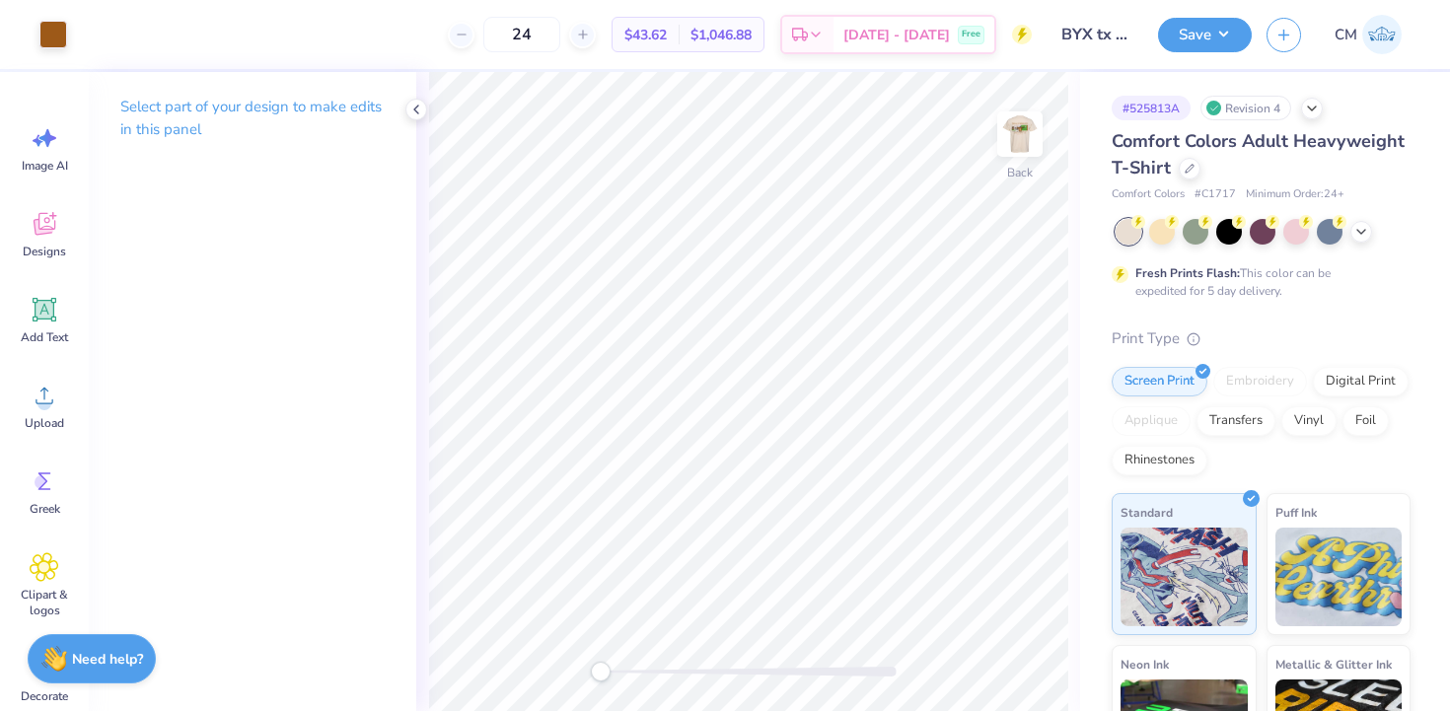
click at [1366, 36] on img at bounding box center [1381, 34] width 39 height 39
